Goal: Find specific page/section: Find specific page/section

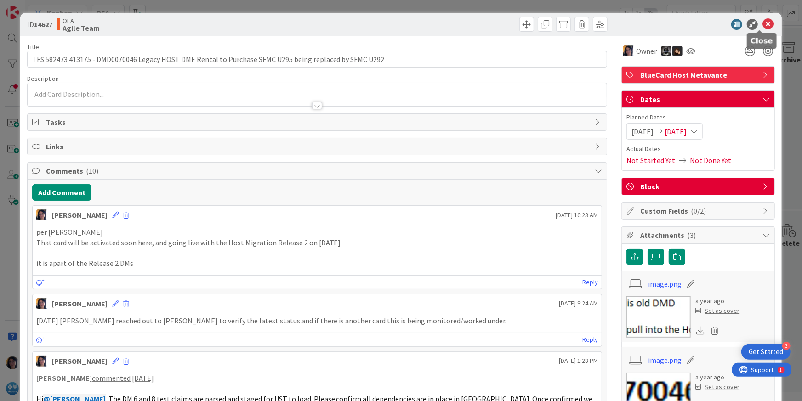
click at [762, 24] on icon at bounding box center [767, 24] width 11 height 11
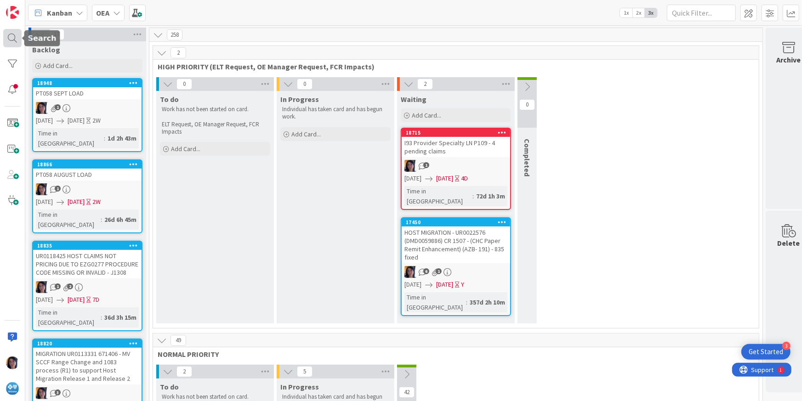
click at [16, 36] on div at bounding box center [12, 38] width 18 height 18
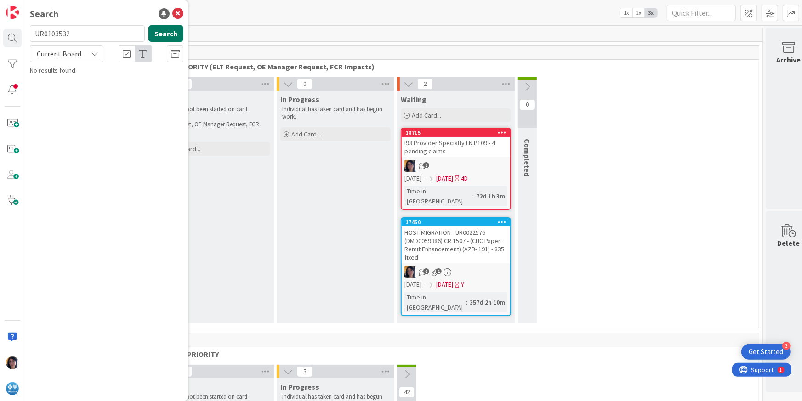
click at [159, 35] on button "Search" at bounding box center [165, 33] width 35 height 17
type input "UR0103532"
click at [64, 60] on span "Current Board" at bounding box center [59, 53] width 48 height 13
drag, startPoint x: 62, startPoint y: 92, endPoint x: 121, endPoint y: 63, distance: 65.6
click at [62, 92] on span "All Boards" at bounding box center [83, 92] width 96 height 14
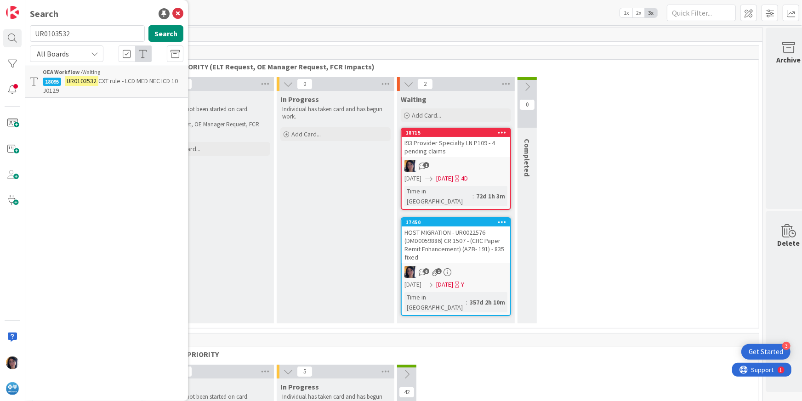
click at [104, 83] on span "CXT rule - LCD MED NEC ICD 10 J0129" at bounding box center [110, 86] width 135 height 18
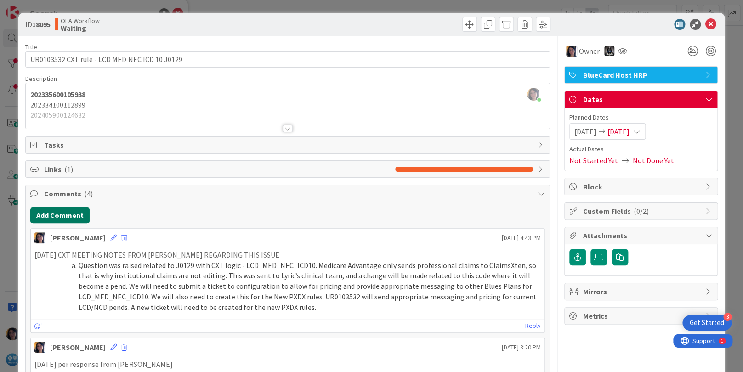
click at [80, 214] on button "Add Comment" at bounding box center [59, 215] width 59 height 17
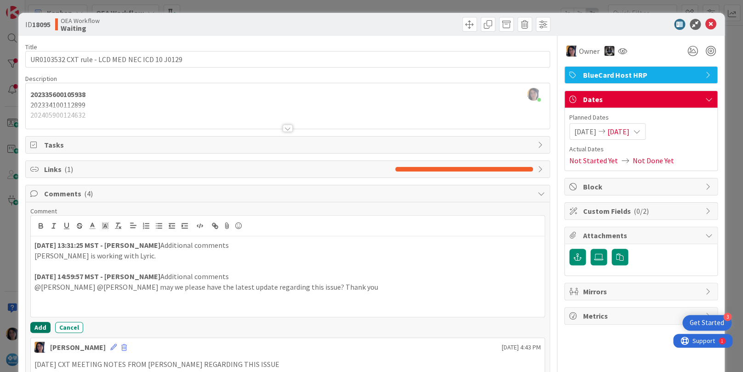
click at [44, 329] on button "Add" at bounding box center [40, 327] width 20 height 11
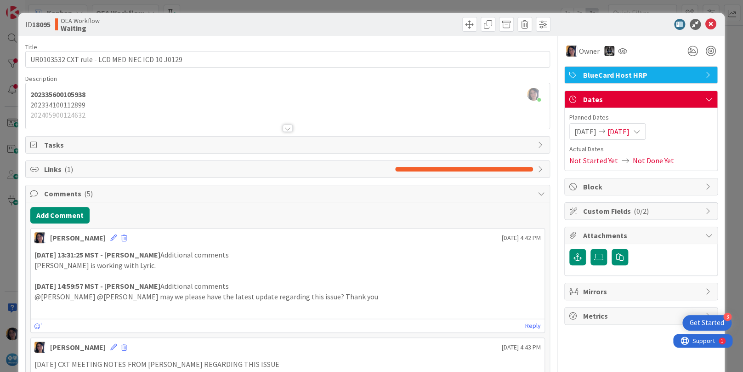
click at [621, 132] on span "[DATE]" at bounding box center [619, 131] width 22 height 11
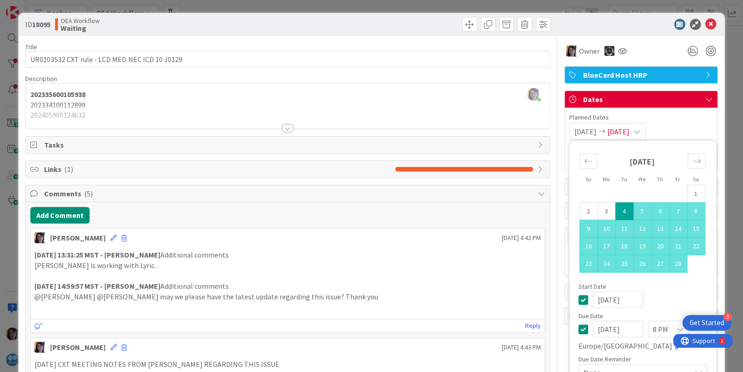
click at [593, 328] on input "[DATE]" at bounding box center [618, 329] width 51 height 17
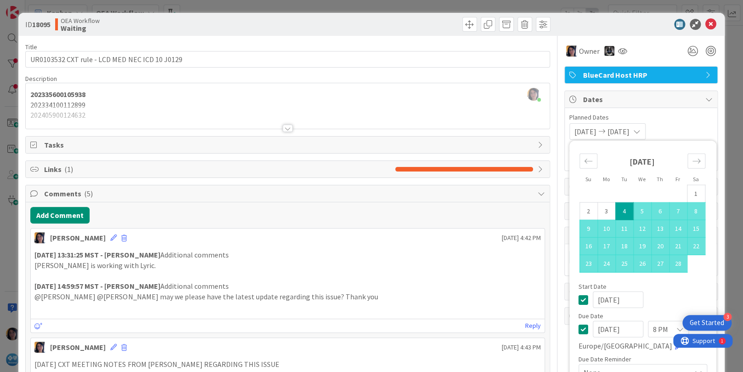
click at [602, 328] on input "[DATE]" at bounding box center [618, 329] width 51 height 17
type input "[DATE]"
click at [705, 25] on icon at bounding box center [710, 24] width 11 height 11
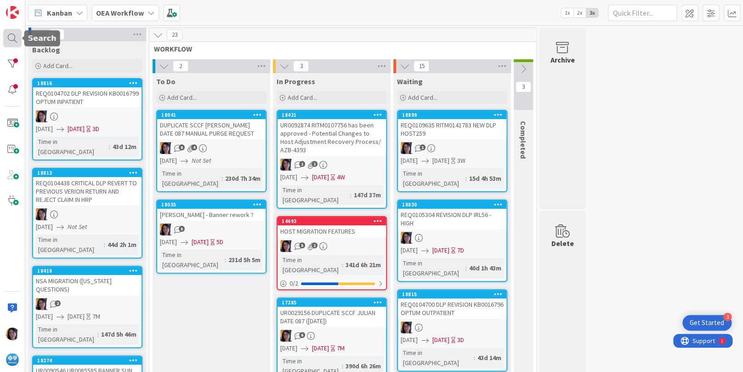
click at [17, 33] on div at bounding box center [12, 38] width 18 height 18
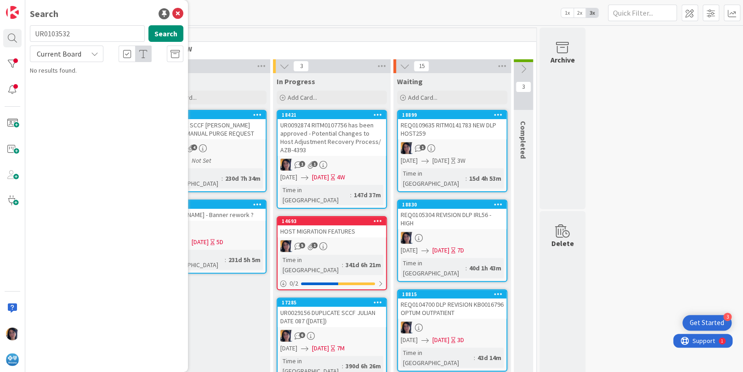
click at [57, 35] on input "UR0103532" at bounding box center [87, 33] width 115 height 17
type input "j1308"
click at [60, 53] on span "Current Board" at bounding box center [59, 53] width 45 height 9
drag, startPoint x: 62, startPoint y: 91, endPoint x: 136, endPoint y: 51, distance: 84.7
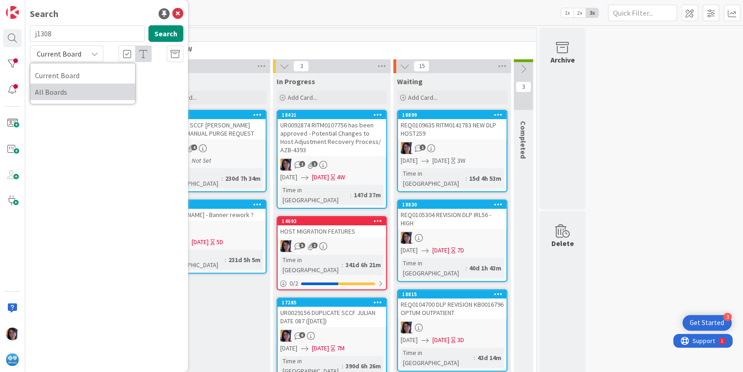
click at [63, 91] on span "All Boards" at bounding box center [83, 92] width 96 height 14
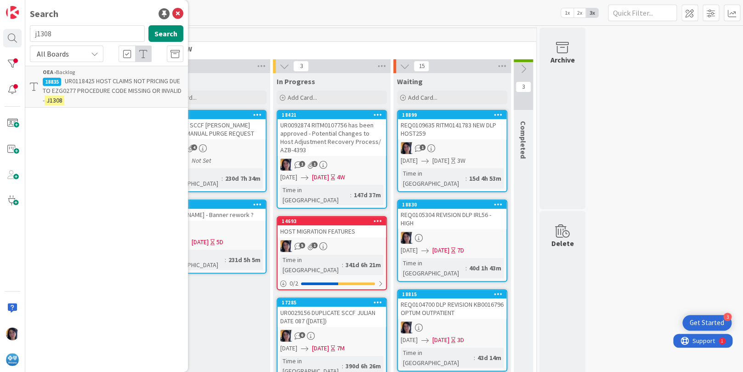
click at [118, 89] on span "UR0118425 HOST CLAIMS NOT PRICING DUE TO EZG0277 PROCEDURE CODE MISSING OR INVA…" at bounding box center [112, 91] width 139 height 28
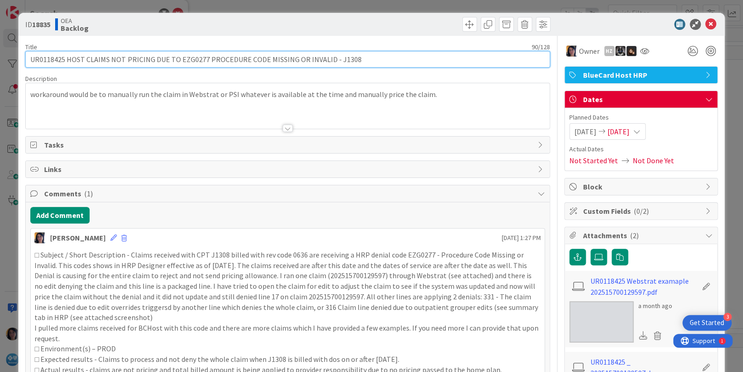
click at [49, 60] on input "UR0118425 HOST CLAIMS NOT PRICING DUE TO EZG0277 PROCEDURE CODE MISSING OR INVA…" at bounding box center [287, 59] width 524 height 17
